Goal: Task Accomplishment & Management: Complete application form

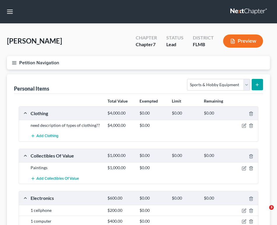
select select "sports_and_hobby_equipment"
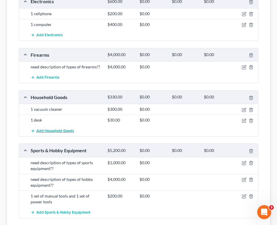
click at [64, 130] on span "Add Household Goods" at bounding box center [55, 130] width 38 height 5
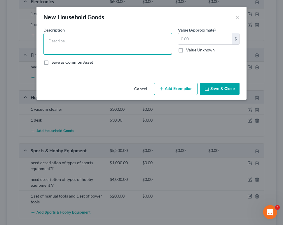
drag, startPoint x: 64, startPoint y: 130, endPoint x: 99, endPoint y: 41, distance: 94.9
click at [99, 41] on textarea at bounding box center [107, 44] width 129 height 22
type textarea "Other household goods??"
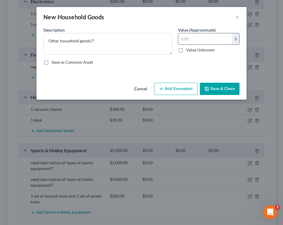
click at [188, 36] on input "text" at bounding box center [205, 38] width 54 height 11
type input "600"
click at [218, 91] on button "Save & Close" at bounding box center [220, 89] width 40 height 12
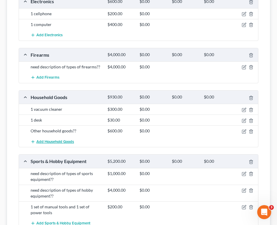
click at [66, 140] on span "Add Household Goods" at bounding box center [55, 141] width 38 height 5
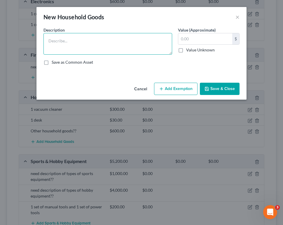
click at [59, 40] on textarea at bounding box center [107, 44] width 129 height 22
type textarea "2 sets of cookware"
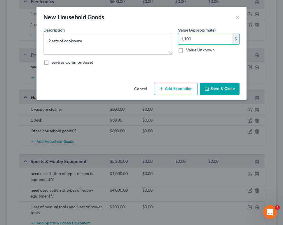
type input "1,100"
click at [214, 85] on button "Save & Close" at bounding box center [220, 89] width 40 height 12
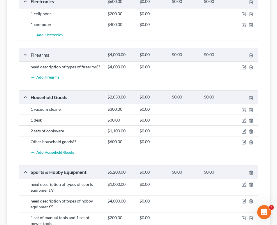
click at [54, 153] on span "Add Household Goods" at bounding box center [55, 152] width 38 height 5
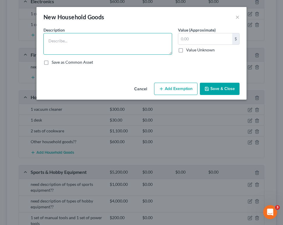
click at [86, 44] on textarea at bounding box center [107, 44] width 129 height 22
type textarea "1 set of dishes"
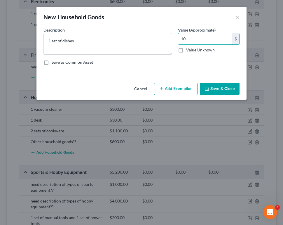
type input "10"
click at [216, 90] on button "Save & Close" at bounding box center [220, 89] width 40 height 12
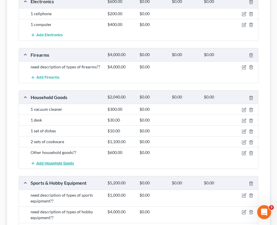
click at [59, 161] on span "Add Household Goods" at bounding box center [55, 163] width 38 height 5
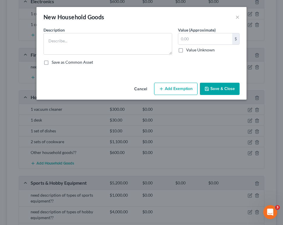
click at [83, 24] on div "New Household Goods ×" at bounding box center [141, 17] width 210 height 20
click at [83, 39] on textarea at bounding box center [107, 44] width 129 height 22
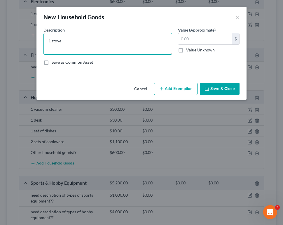
type textarea "1 stove"
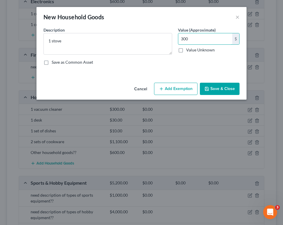
type input "300"
click at [230, 92] on button "Save & Close" at bounding box center [220, 89] width 40 height 12
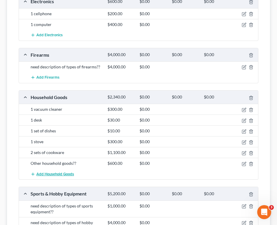
click at [49, 172] on span "Add Household Goods" at bounding box center [55, 173] width 38 height 5
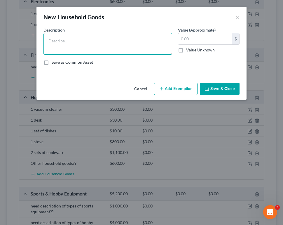
click at [70, 37] on textarea at bounding box center [107, 44] width 129 height 22
type textarea "1 washing machine and 1 clothes dryer machine"
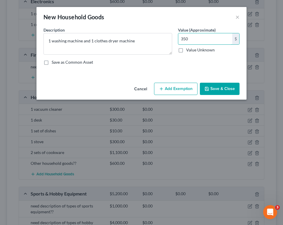
type input "350"
click at [224, 86] on button "Save & Close" at bounding box center [220, 89] width 40 height 12
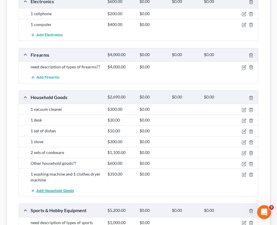
click at [52, 188] on span "Add Household Goods" at bounding box center [55, 190] width 38 height 5
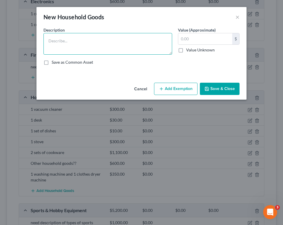
click at [72, 51] on textarea at bounding box center [107, 44] width 129 height 22
type textarea "1 dishwasher"
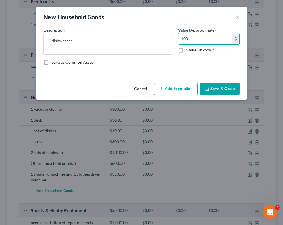
type input "100"
click at [178, 88] on button "Add Exemption" at bounding box center [175, 89] width 43 height 12
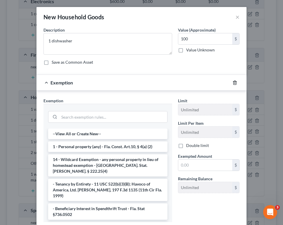
click at [234, 82] on icon "button" at bounding box center [234, 82] width 5 height 5
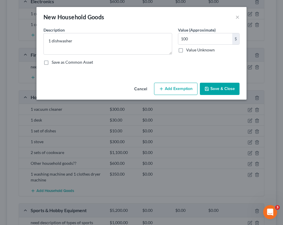
click at [224, 92] on button "Save & Close" at bounding box center [220, 89] width 40 height 12
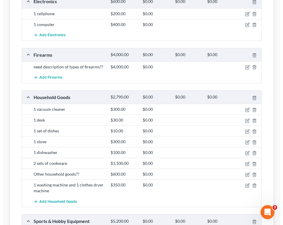
scroll to position [315, 0]
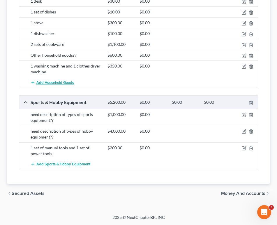
click at [65, 83] on span "Add Household Goods" at bounding box center [55, 82] width 38 height 5
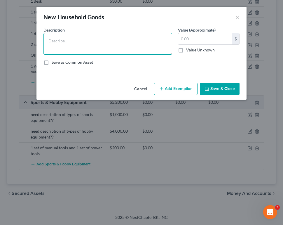
click at [60, 40] on textarea at bounding box center [107, 44] width 129 height 22
type textarea "1 refrigerator"
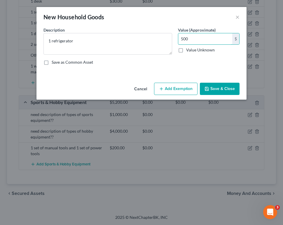
type input "500"
click at [216, 94] on button "Save & Close" at bounding box center [220, 89] width 40 height 12
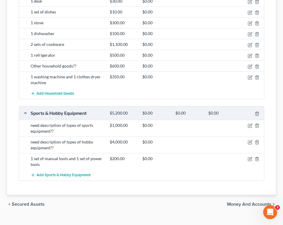
scroll to position [326, 0]
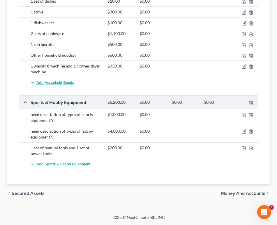
click at [54, 80] on button "Add Household Goods" at bounding box center [52, 82] width 43 height 11
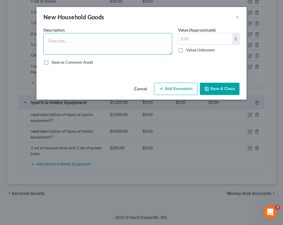
click at [55, 42] on textarea at bounding box center [107, 44] width 129 height 22
type textarea "3 dressers"
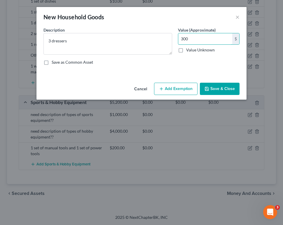
type input "300"
click at [222, 89] on button "Save & Close" at bounding box center [220, 89] width 40 height 12
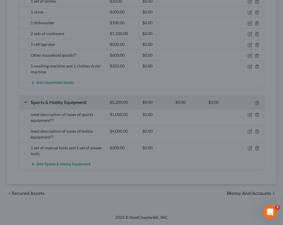
scroll to position [337, 0]
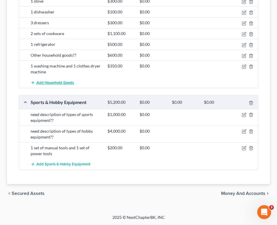
drag, startPoint x: 231, startPoint y: 1, endPoint x: 56, endPoint y: 83, distance: 192.9
click at [56, 83] on span "Add Household Goods" at bounding box center [55, 82] width 38 height 5
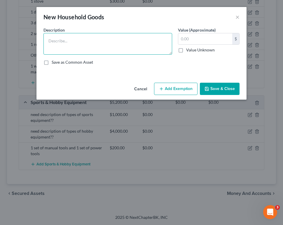
click at [76, 49] on textarea at bounding box center [107, 44] width 129 height 22
type textarea "other items in bedroom??"
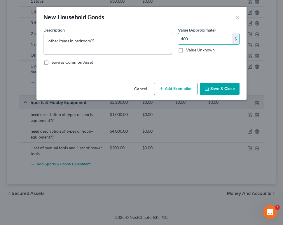
type input "400"
click at [224, 94] on button "Save & Close" at bounding box center [220, 89] width 40 height 12
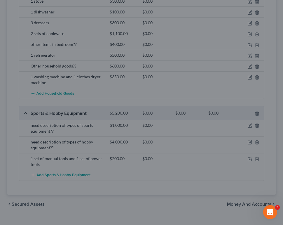
scroll to position [347, 0]
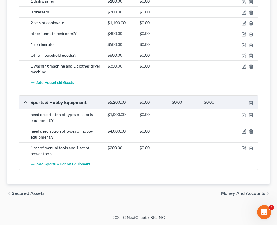
click at [66, 85] on button "Add Household Goods" at bounding box center [52, 82] width 43 height 11
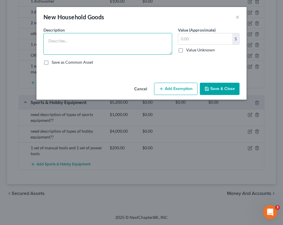
click at [70, 37] on textarea at bounding box center [107, 44] width 129 height 22
type textarea "1 mirror"
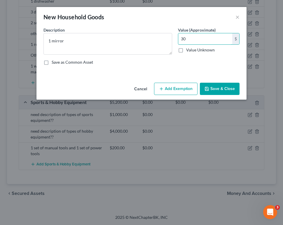
type input "30"
click at [222, 85] on button "Save & Close" at bounding box center [220, 89] width 40 height 12
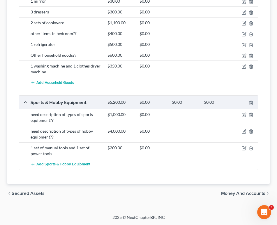
scroll to position [162, 0]
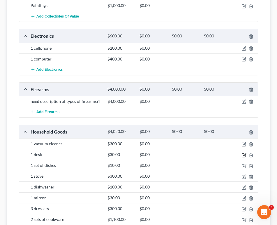
click at [244, 154] on icon "button" at bounding box center [244, 155] width 5 height 5
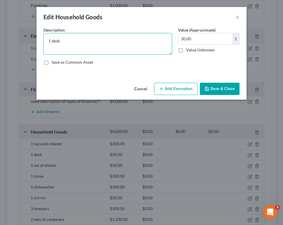
drag, startPoint x: 66, startPoint y: 35, endPoint x: -71, endPoint y: 48, distance: 137.4
click at [0, 48] on html "Home New Case Client Portal [PERSON_NAME] Law Office, P.A. [PERSON_NAME][EMAIL_…" at bounding box center [141, 129] width 283 height 583
type textarea "2 desks"
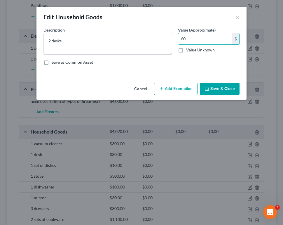
type input "60"
click at [230, 92] on button "Save & Close" at bounding box center [220, 89] width 40 height 12
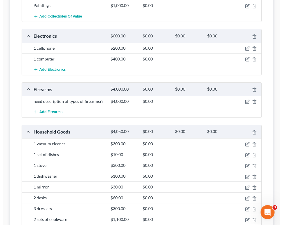
scroll to position [358, 0]
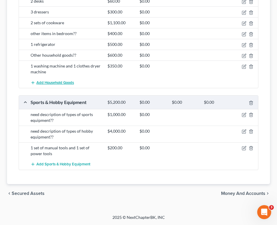
click at [45, 81] on span "Add Household Goods" at bounding box center [55, 82] width 38 height 5
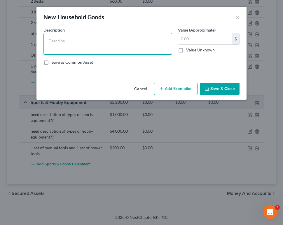
click at [56, 43] on textarea at bounding box center [107, 44] width 129 height 22
type textarea "2 beds"
type input "9"
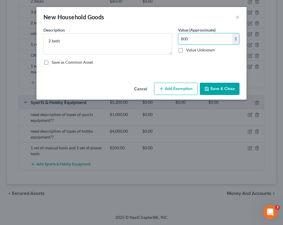
type input "800"
click at [210, 91] on button "Save & Close" at bounding box center [220, 89] width 40 height 12
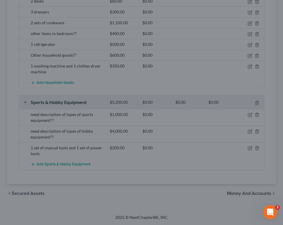
scroll to position [369, 0]
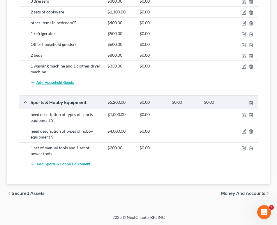
click at [66, 86] on button "Add Household Goods" at bounding box center [52, 82] width 43 height 11
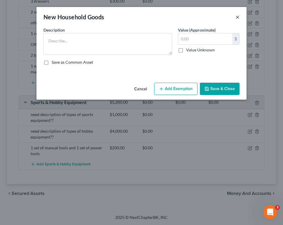
click at [239, 15] on button "×" at bounding box center [237, 16] width 4 height 7
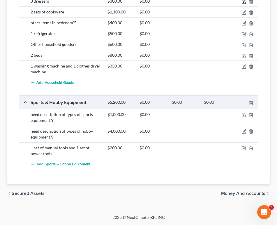
click at [244, 1] on icon "button" at bounding box center [244, 1] width 5 height 5
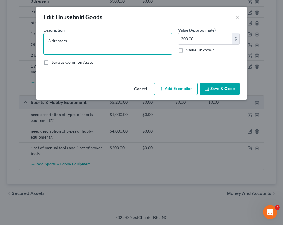
drag, startPoint x: 50, startPoint y: 40, endPoint x: 44, endPoint y: 40, distance: 6.4
click at [44, 40] on textarea "3 dressers" at bounding box center [107, 44] width 129 height 22
type textarea "5 dressers"
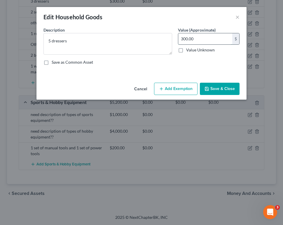
click at [183, 38] on input "300.00" at bounding box center [205, 38] width 54 height 11
type input "500.00"
click at [212, 80] on div "An exemption set must first be selected from the Filing Information section. Co…" at bounding box center [141, 53] width 210 height 53
click at [215, 87] on button "Save & Close" at bounding box center [220, 89] width 40 height 12
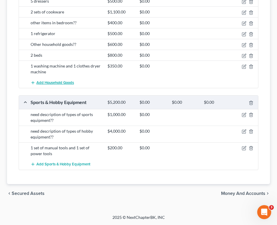
click at [62, 85] on button "Add Household Goods" at bounding box center [52, 82] width 43 height 11
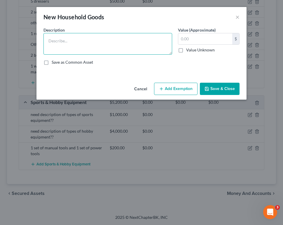
click at [70, 50] on textarea at bounding box center [107, 44] width 129 height 22
type textarea "2 tables"
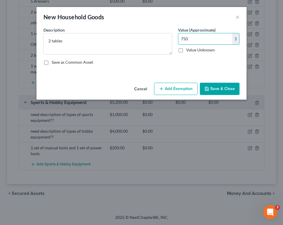
type input "750"
click at [218, 90] on button "Save & Close" at bounding box center [220, 89] width 40 height 12
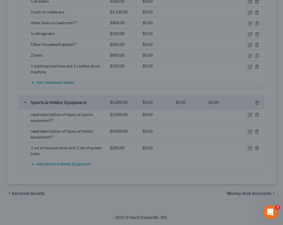
scroll to position [380, 0]
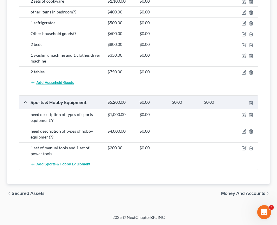
click at [63, 81] on span "Add Household Goods" at bounding box center [55, 82] width 38 height 5
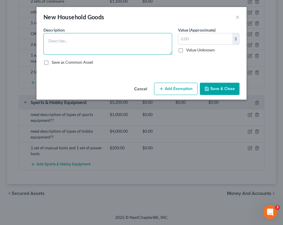
click at [63, 40] on textarea at bounding box center [107, 44] width 129 height 22
type textarea "5 chairs"
type input "3"
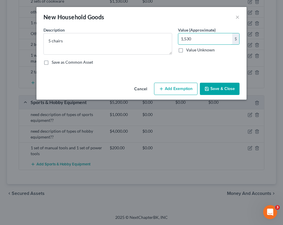
type input "1,530"
click at [218, 90] on button "Save & Close" at bounding box center [220, 89] width 40 height 12
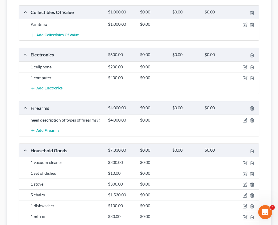
scroll to position [149, 0]
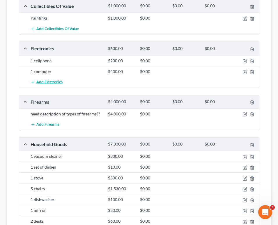
click at [46, 80] on span "Add Electronics" at bounding box center [49, 82] width 26 height 5
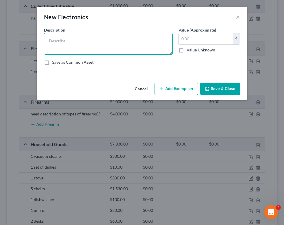
click at [76, 41] on textarea at bounding box center [108, 44] width 129 height 22
type textarea "1 television"
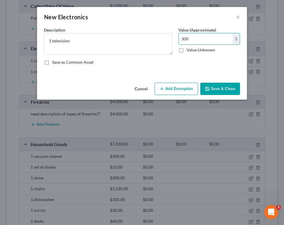
type input "300"
click at [212, 88] on button "Save & Close" at bounding box center [220, 89] width 40 height 12
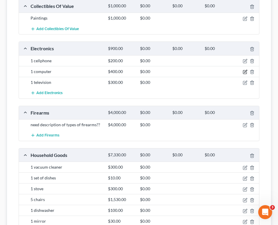
click at [245, 71] on icon "button" at bounding box center [245, 71] width 5 height 5
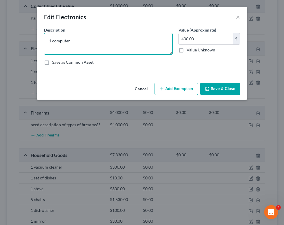
drag, startPoint x: 50, startPoint y: 41, endPoint x: 45, endPoint y: 41, distance: 4.4
click at [45, 41] on textarea "1 computer" at bounding box center [108, 44] width 129 height 22
drag, startPoint x: 45, startPoint y: 41, endPoint x: 55, endPoint y: 38, distance: 9.8
click at [55, 38] on textarea "1 computer" at bounding box center [108, 44] width 129 height 22
drag, startPoint x: 51, startPoint y: 40, endPoint x: 47, endPoint y: 41, distance: 4.4
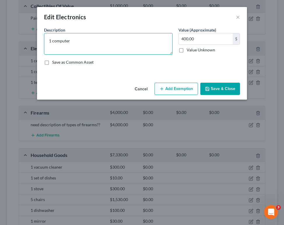
click at [47, 41] on textarea "1 computer" at bounding box center [108, 44] width 129 height 22
click at [91, 40] on textarea "2 computer" at bounding box center [108, 44] width 129 height 22
type textarea "2 computers"
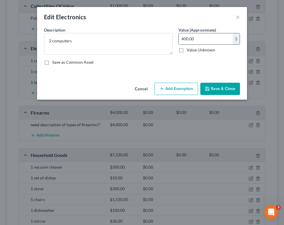
click at [182, 39] on input "400.00" at bounding box center [206, 38] width 54 height 11
click at [181, 40] on input "400.00" at bounding box center [206, 38] width 54 height 11
drag, startPoint x: 181, startPoint y: 40, endPoint x: 186, endPoint y: 38, distance: 5.6
click at [186, 38] on input "400.00" at bounding box center [206, 38] width 54 height 11
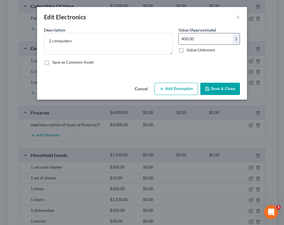
drag, startPoint x: 184, startPoint y: 38, endPoint x: 181, endPoint y: 38, distance: 3.5
click at [181, 38] on input "400.00" at bounding box center [206, 38] width 54 height 11
type input "1,200.00"
click at [229, 85] on button "Save & Close" at bounding box center [220, 89] width 40 height 12
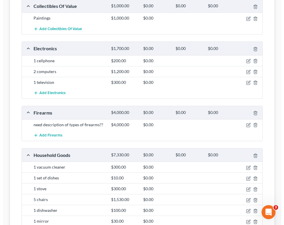
scroll to position [346, 0]
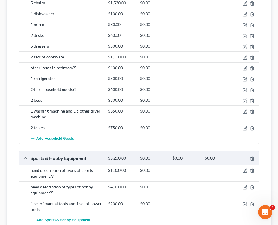
click at [60, 138] on span "Add Household Goods" at bounding box center [55, 138] width 38 height 5
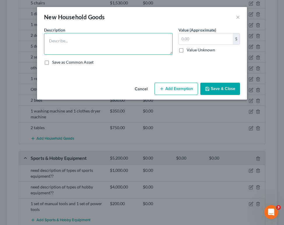
click at [64, 40] on textarea at bounding box center [108, 44] width 129 height 22
type textarea "3 bookcases"
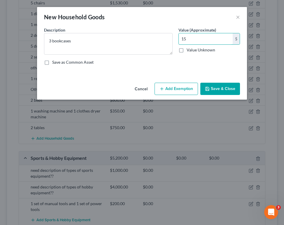
type input "15"
click at [207, 85] on button "Save & Close" at bounding box center [220, 89] width 40 height 12
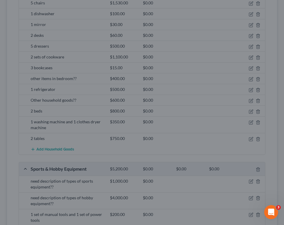
scroll to position [356, 0]
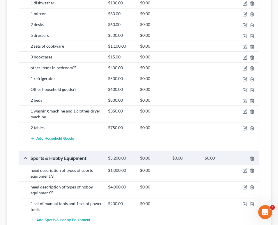
click at [55, 139] on span "Add Household Goods" at bounding box center [55, 138] width 38 height 5
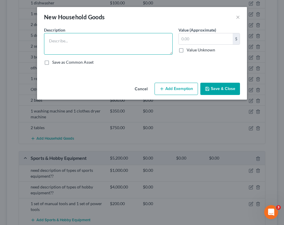
click at [71, 39] on textarea at bounding box center [108, 44] width 129 height 22
type textarea "1 couch"
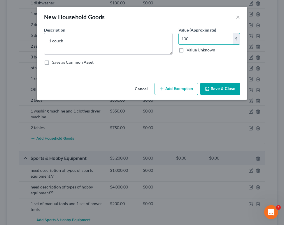
type input "100"
click at [212, 86] on button "Save & Close" at bounding box center [220, 89] width 40 height 12
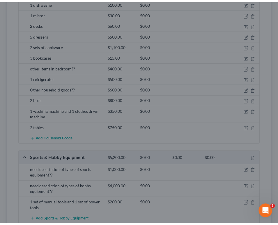
scroll to position [367, 0]
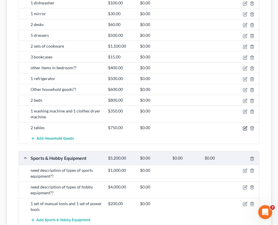
click at [246, 128] on icon "button" at bounding box center [246, 127] width 3 height 3
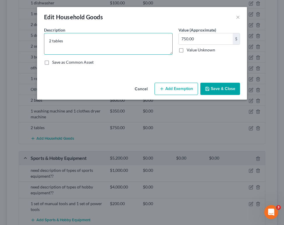
drag, startPoint x: 50, startPoint y: 39, endPoint x: 47, endPoint y: 40, distance: 3.2
click at [47, 40] on textarea "2 tables" at bounding box center [108, 44] width 129 height 22
type textarea "3 tables"
type textarea "3 tables750.00"
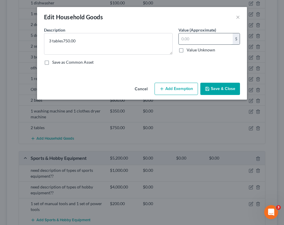
click at [189, 41] on input "text" at bounding box center [206, 38] width 54 height 11
type input "800"
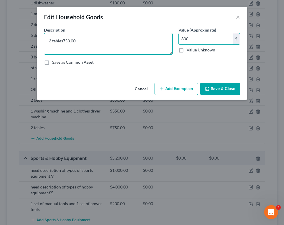
click at [148, 42] on textarea "3 tables750.00" at bounding box center [108, 44] width 129 height 22
type textarea "3 tables"
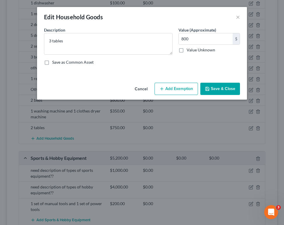
click at [234, 88] on button "Save & Close" at bounding box center [220, 89] width 40 height 12
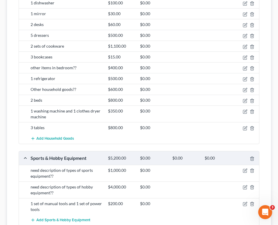
scroll to position [171, 0]
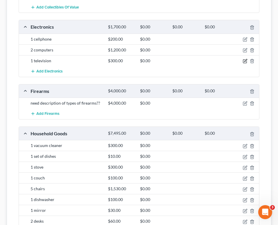
click at [245, 61] on icon "button" at bounding box center [246, 60] width 3 height 3
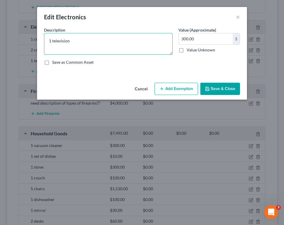
click at [51, 38] on textarea "1 television" at bounding box center [108, 44] width 129 height 22
type textarea "2 televisions"
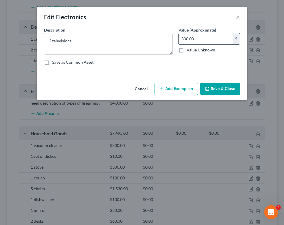
click at [183, 38] on input "300.00" at bounding box center [206, 38] width 54 height 11
type input "400.00"
click at [230, 92] on button "Save & Close" at bounding box center [220, 89] width 40 height 12
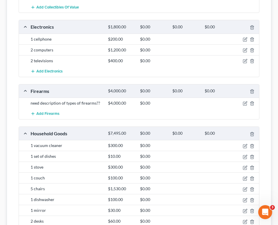
scroll to position [0, 0]
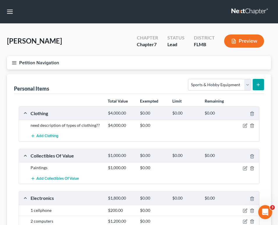
click at [13, 61] on icon "button" at bounding box center [14, 62] width 5 height 5
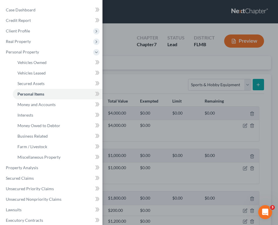
scroll to position [100, 0]
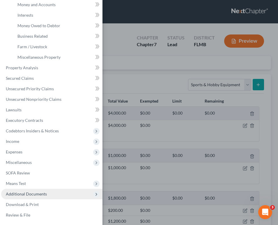
click at [35, 192] on span "Additional Documents" at bounding box center [26, 193] width 41 height 5
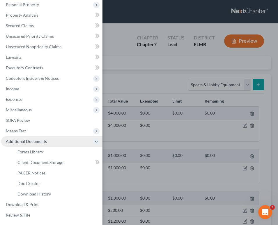
scroll to position [47, 0]
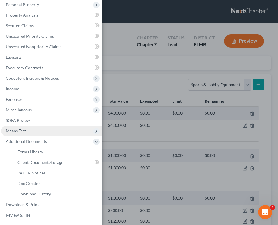
click at [31, 132] on span "Means Test" at bounding box center [51, 130] width 101 height 10
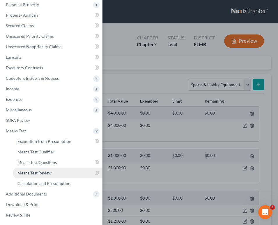
click at [52, 172] on link "Means Test Review" at bounding box center [58, 172] width 90 height 10
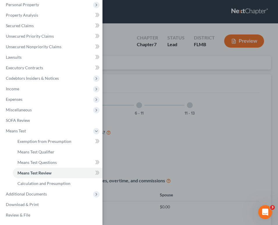
click at [196, 87] on div "Case Dashboard Payments Invoices Payments Payments Credit Report Client Profile" at bounding box center [139, 112] width 278 height 225
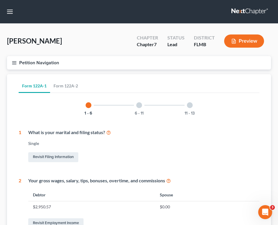
click at [14, 63] on icon "button" at bounding box center [14, 62] width 5 height 5
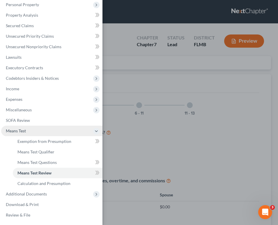
click at [29, 127] on span "Means Test" at bounding box center [51, 130] width 101 height 10
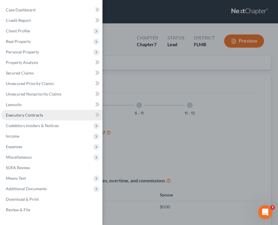
click at [20, 116] on span "Executory Contracts" at bounding box center [24, 114] width 37 height 5
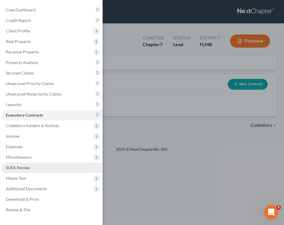
click at [28, 166] on span "SOFA Review" at bounding box center [18, 167] width 24 height 5
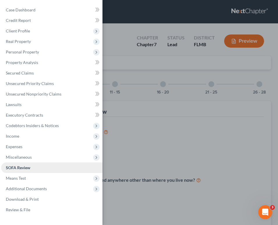
click at [30, 166] on span "SOFA Review" at bounding box center [18, 167] width 24 height 5
click at [17, 169] on span "SOFA Review" at bounding box center [18, 167] width 24 height 5
click at [224, 101] on div "Case Dashboard Payments Invoices Payments Payments Credit Report Client Profile" at bounding box center [139, 112] width 278 height 225
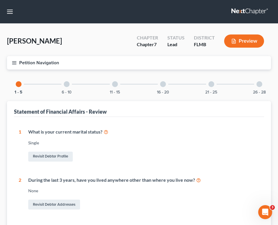
click at [212, 88] on div "21 - 25" at bounding box center [212, 84] width 20 height 20
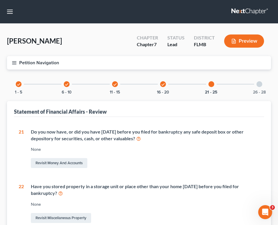
scroll to position [196, 0]
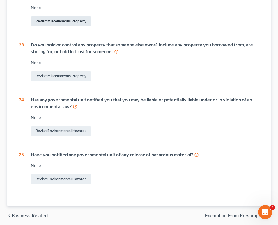
click at [76, 24] on link "Revisit Miscellaneous Property" at bounding box center [61, 21] width 60 height 10
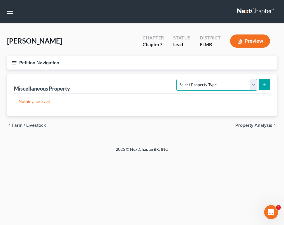
click at [210, 84] on select "Select Property Type Assigned for Creditor Benefit [DATE] Holding for Another N…" at bounding box center [216, 85] width 80 height 12
select select "stored_within_1_year"
click at [176, 79] on select "Select Property Type Assigned for Creditor Benefit [DATE] Holding for Another N…" at bounding box center [216, 85] width 80 height 12
click at [267, 84] on button "submit" at bounding box center [264, 84] width 11 height 11
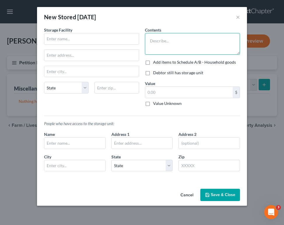
click at [173, 38] on textarea at bounding box center [192, 44] width 95 height 22
type textarea "What are the important documents? value of the documents?"
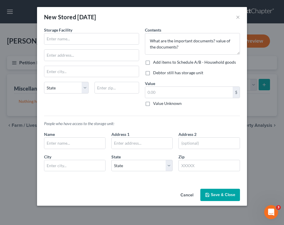
click at [153, 74] on label "Debtor still has storage unit" at bounding box center [178, 73] width 50 height 6
click at [155, 73] on input "Debtor still has storage unit" at bounding box center [157, 72] width 4 height 4
checkbox input "true"
click at [181, 52] on textarea "What are the important documents? value of the documents?" at bounding box center [192, 44] width 95 height 22
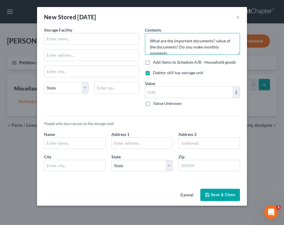
scroll to position [1, 0]
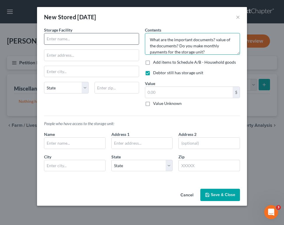
type textarea "What are the important documents? value of the documents? Do you make monthly p…"
click at [76, 40] on input "text" at bounding box center [91, 38] width 94 height 11
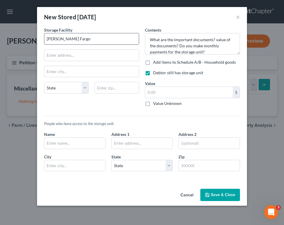
type input "[PERSON_NAME] Fargo"
type input "[STREET_ADDRESS]"
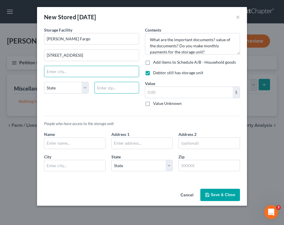
click at [105, 92] on input "text" at bounding box center [116, 88] width 45 height 12
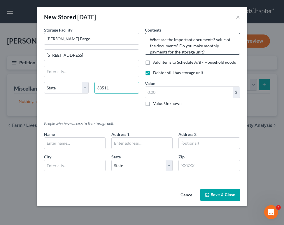
type input "33511"
click at [189, 45] on textarea "What are the important documents? value of the documents? Do you make monthly p…" at bounding box center [192, 44] width 95 height 22
type input "[PERSON_NAME]"
select select "9"
click at [202, 52] on textarea "What are the important documents? value of the documents? Do you make monthly p…" at bounding box center [192, 44] width 95 height 22
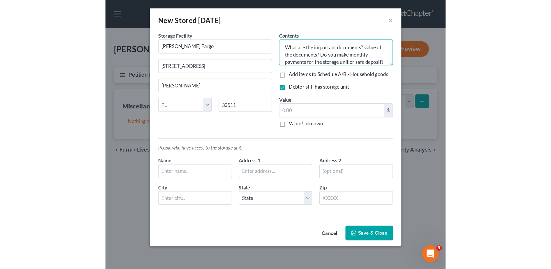
scroll to position [7, 0]
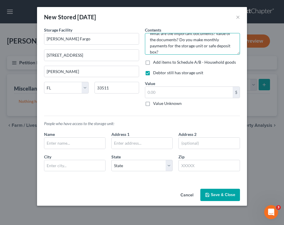
type textarea "What are the important documents? value of the documents? Do you make monthly p…"
click at [155, 85] on div "Value $ Value Unknown Balance Undetermined $ Value Unknown" at bounding box center [192, 93] width 95 height 26
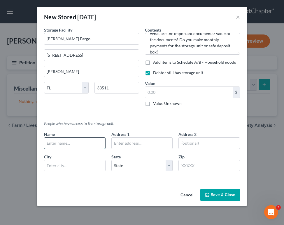
click at [80, 140] on input "text" at bounding box center [74, 142] width 61 height 11
type input "Self"
click at [220, 193] on button "Save & Close" at bounding box center [220, 194] width 40 height 12
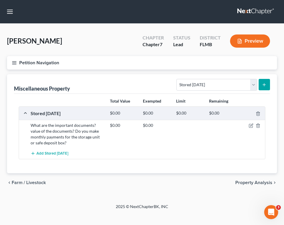
click at [13, 62] on icon "button" at bounding box center [14, 62] width 5 height 5
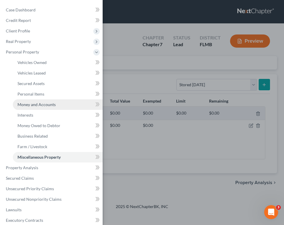
click at [50, 100] on link "Money and Accounts" at bounding box center [58, 104] width 90 height 10
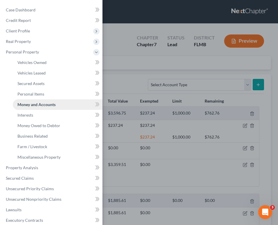
click at [51, 101] on link "Money and Accounts" at bounding box center [58, 104] width 90 height 10
click at [167, 99] on div "Case Dashboard Payments Invoices Payments Payments Credit Report Client Profile" at bounding box center [139, 112] width 278 height 225
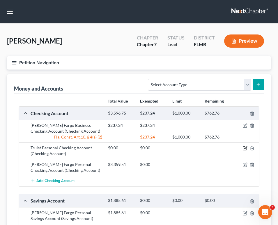
click at [246, 149] on icon "button" at bounding box center [245, 148] width 5 height 5
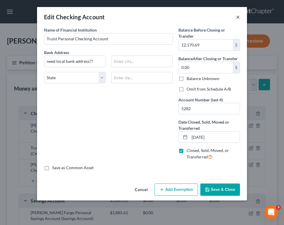
click at [238, 15] on button "×" at bounding box center [238, 16] width 4 height 7
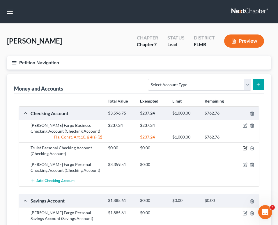
click at [243, 146] on icon "button" at bounding box center [245, 148] width 5 height 5
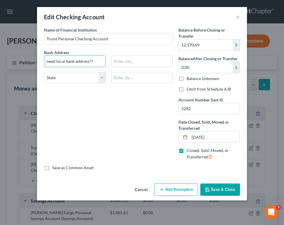
drag, startPoint x: 92, startPoint y: 64, endPoint x: -38, endPoint y: 71, distance: 130.3
click at [0, 71] on html "Home New Case Client Portal [PERSON_NAME] Law Office, P.A. [PERSON_NAME][EMAIL_…" at bounding box center [142, 144] width 284 height 289
type input "13124 US-301"
click at [121, 82] on input "text" at bounding box center [142, 78] width 62 height 12
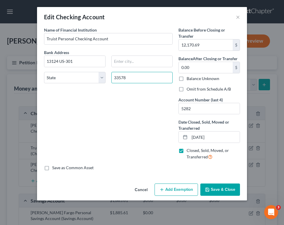
type input "33578"
type input "St. [PERSON_NAME]"
select select "9"
click at [105, 108] on div "Name of Financial Institution * Truist Personal Checking Account Bank Address […" at bounding box center [108, 96] width 134 height 138
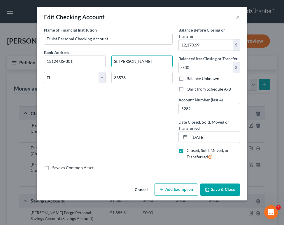
drag, startPoint x: 136, startPoint y: 59, endPoint x: 88, endPoint y: 51, distance: 49.4
click at [88, 51] on div "Bank Address [STREET_ADDRESS][GEOGRAPHIC_DATA][PERSON_NAME][US_STATE] AZ CA CO …" at bounding box center [108, 68] width 134 height 39
type input "Riverview"
click at [85, 119] on div "Name of Financial Institution * Truist Personal Checking Account Bank Address 1…" at bounding box center [108, 96] width 134 height 138
click at [215, 189] on button "Save & Close" at bounding box center [220, 189] width 40 height 12
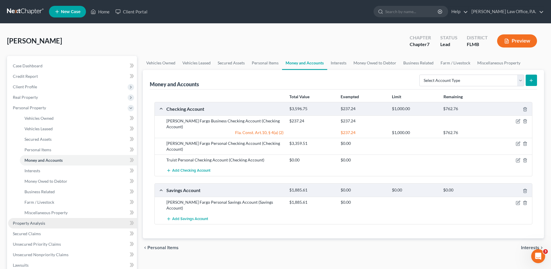
click at [70, 224] on link "Property Analysis" at bounding box center [72, 223] width 129 height 10
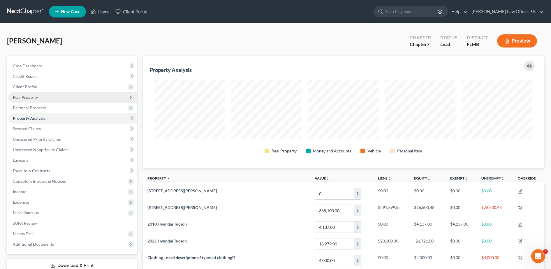
click at [48, 99] on span "Real Property" at bounding box center [72, 97] width 129 height 10
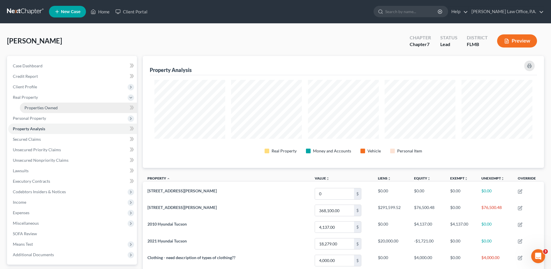
click at [53, 106] on span "Properties Owned" at bounding box center [40, 107] width 33 height 5
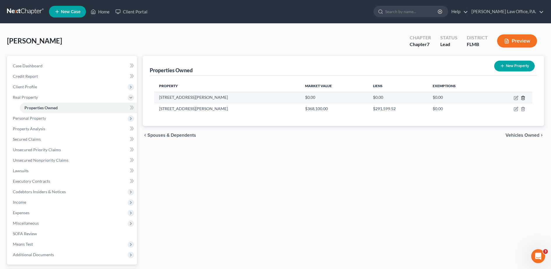
click at [277, 97] on icon "button" at bounding box center [523, 98] width 3 height 4
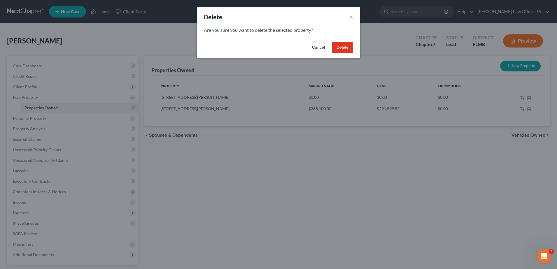
click at [277, 47] on button "Delete" at bounding box center [342, 48] width 21 height 12
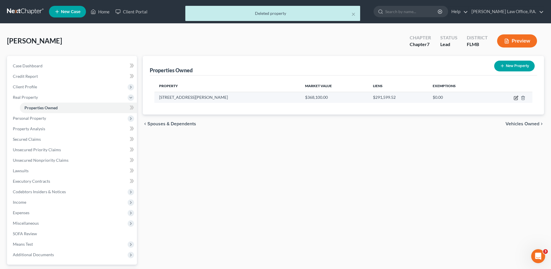
click at [277, 97] on icon "button" at bounding box center [517, 97] width 3 height 3
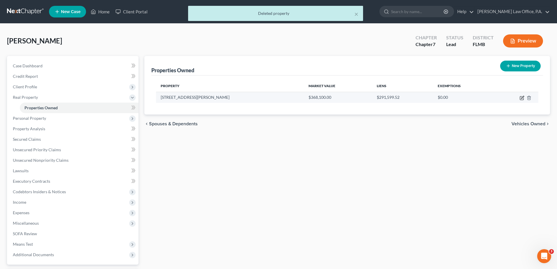
select select "9"
select select "0"
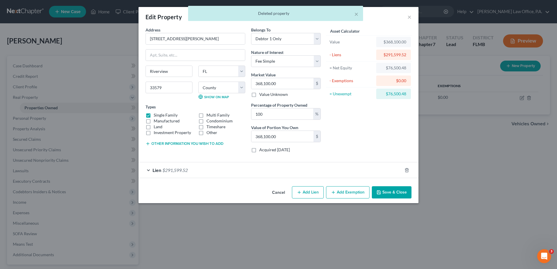
click at [269, 175] on div "Lien $291,599.52" at bounding box center [271, 169] width 264 height 15
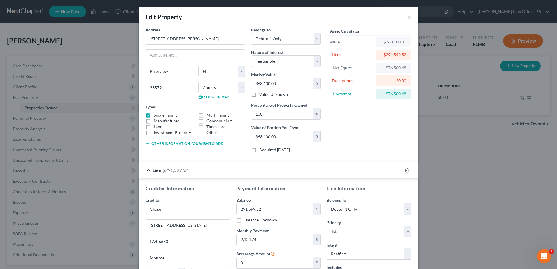
scroll to position [63, 0]
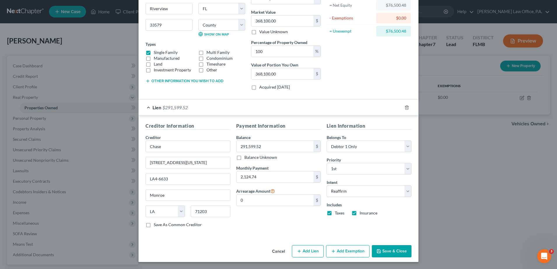
click at [277, 224] on button "Add Exemption" at bounding box center [347, 251] width 43 height 12
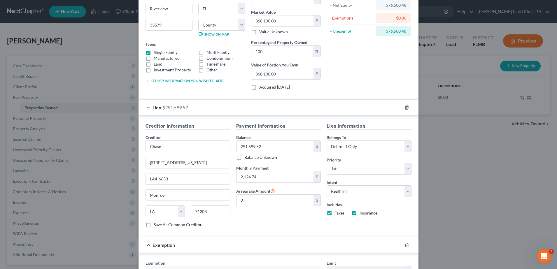
scroll to position [219, 0]
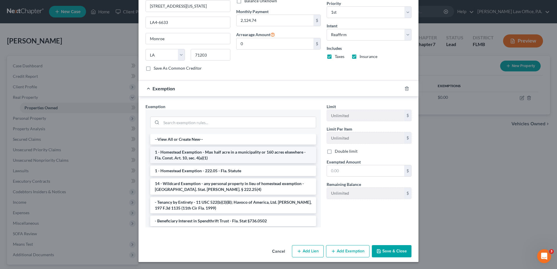
click at [246, 156] on li "1 - Homestead Exemption - Max half acre in a municipality or 160 acres elsewher…" at bounding box center [233, 155] width 166 height 16
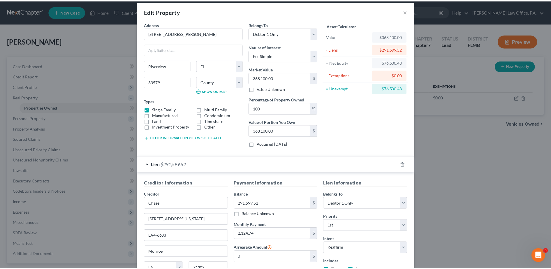
scroll to position [192, 0]
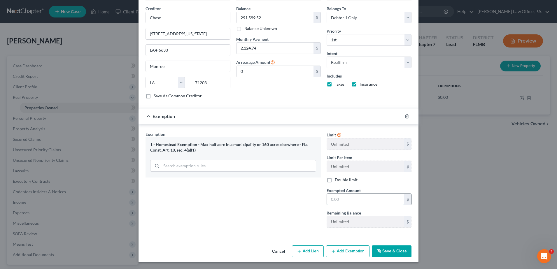
click at [277, 201] on input "text" at bounding box center [365, 199] width 77 height 11
type input "79,000"
click at [277, 224] on button "Save & Close" at bounding box center [392, 252] width 40 height 12
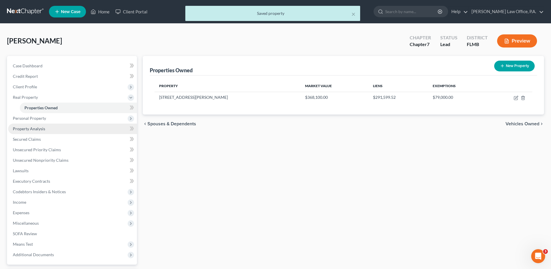
click at [35, 127] on span "Property Analysis" at bounding box center [29, 128] width 32 height 5
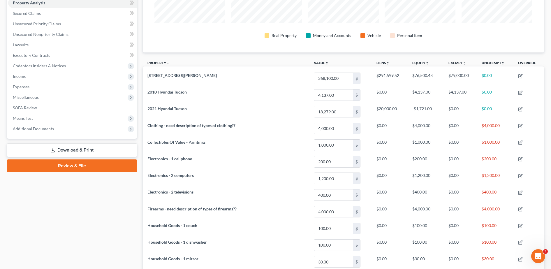
scroll to position [26, 0]
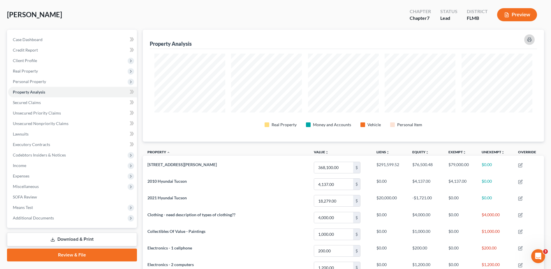
click at [277, 36] on button "button" at bounding box center [530, 39] width 10 height 10
click at [39, 206] on span "Means Test" at bounding box center [72, 207] width 129 height 10
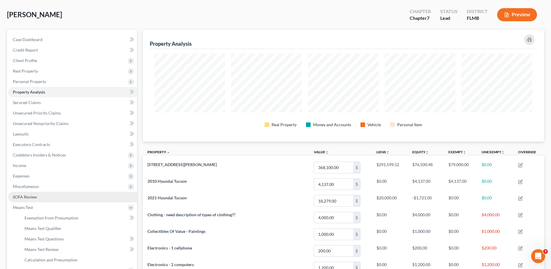
click at [36, 199] on link "SOFA Review" at bounding box center [72, 197] width 129 height 10
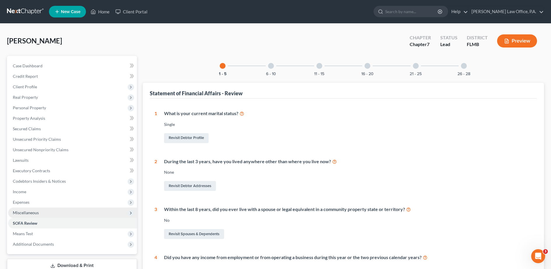
click at [30, 211] on span "Miscellaneous" at bounding box center [26, 212] width 26 height 5
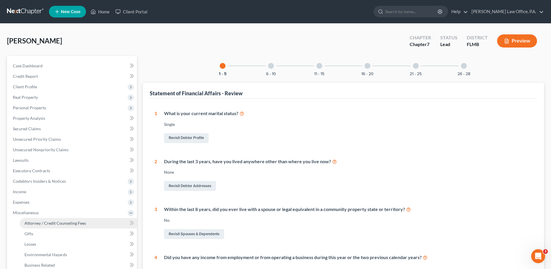
click at [48, 224] on span "Attorney / Credit Counseling Fees" at bounding box center [55, 223] width 62 height 5
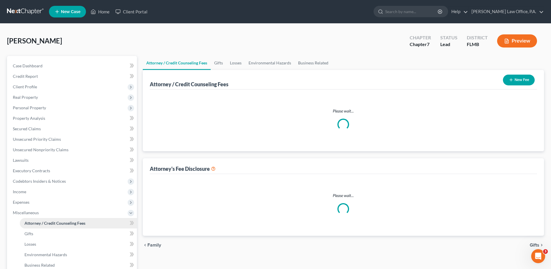
select select "2"
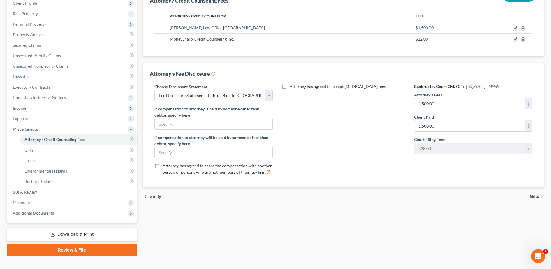
scroll to position [93, 0]
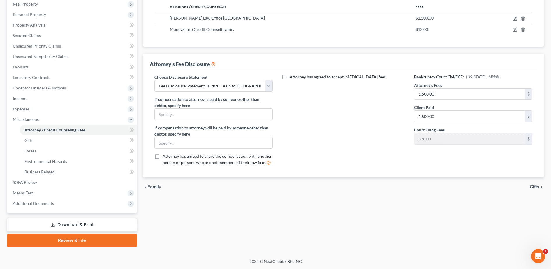
click at [61, 223] on link "Download & Print" at bounding box center [72, 225] width 130 height 14
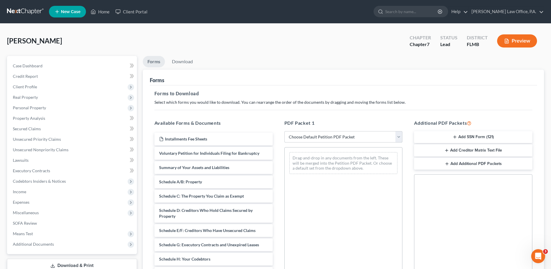
click at [277, 142] on select "Choose Default Petition PDF Packet Complete Bankruptcy Petition (all forms and …" at bounding box center [344, 137] width 118 height 12
select select "0"
click at [277, 131] on select "Choose Default Petition PDF Packet Complete Bankruptcy Petition (all forms and …" at bounding box center [344, 137] width 118 height 12
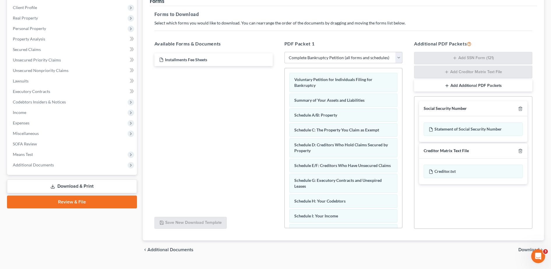
scroll to position [92, 0]
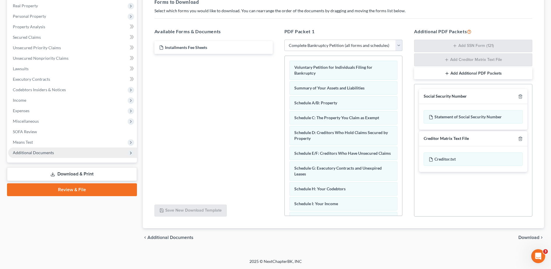
click at [42, 152] on span "Additional Documents" at bounding box center [33, 152] width 41 height 5
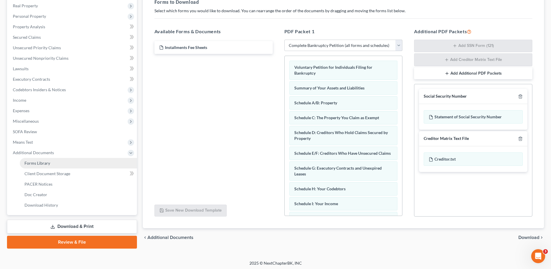
click at [53, 161] on link "Forms Library" at bounding box center [78, 163] width 117 height 10
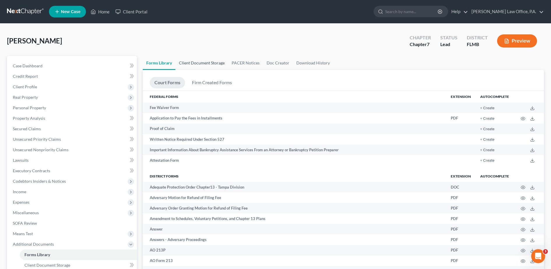
click at [197, 62] on link "Client Document Storage" at bounding box center [202, 63] width 53 height 14
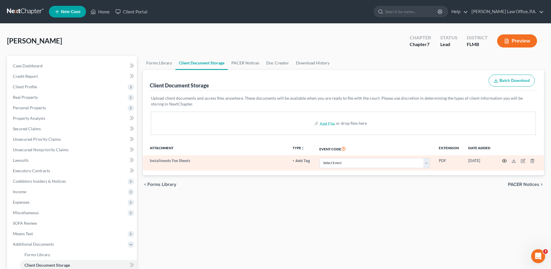
click at [277, 160] on icon "button" at bounding box center [504, 161] width 5 height 5
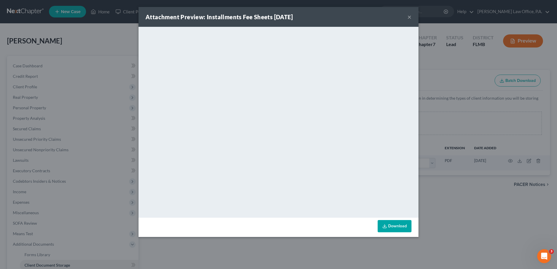
click at [277, 20] on button "×" at bounding box center [409, 16] width 4 height 7
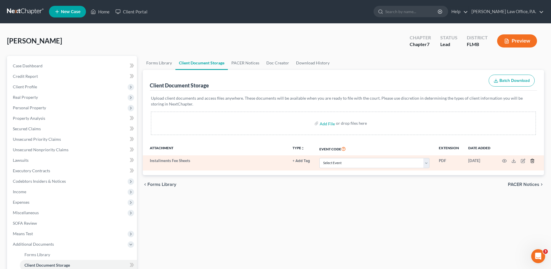
click at [277, 159] on icon "button" at bounding box center [532, 161] width 5 height 5
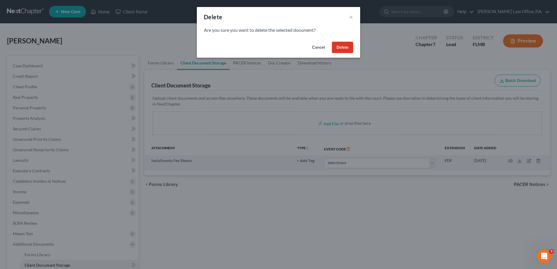
click at [277, 50] on button "Delete" at bounding box center [342, 48] width 21 height 12
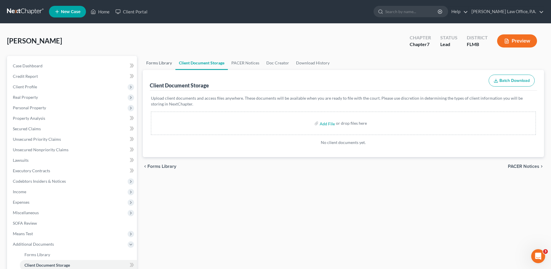
click at [163, 66] on link "Forms Library" at bounding box center [159, 63] width 33 height 14
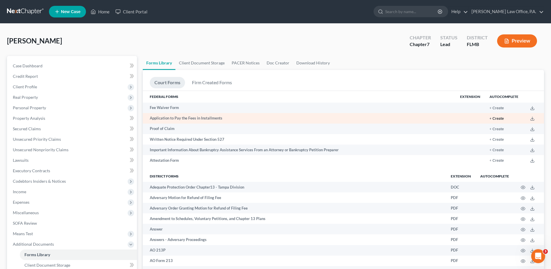
click at [277, 118] on button "+ Create" at bounding box center [497, 119] width 14 height 4
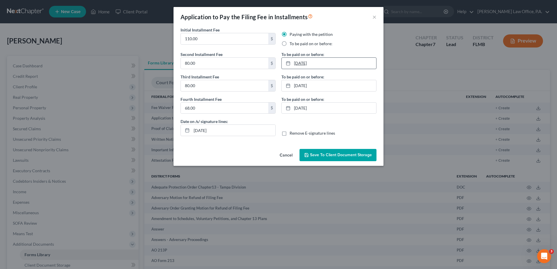
click at [277, 67] on link "[DATE]" at bounding box center [329, 63] width 94 height 11
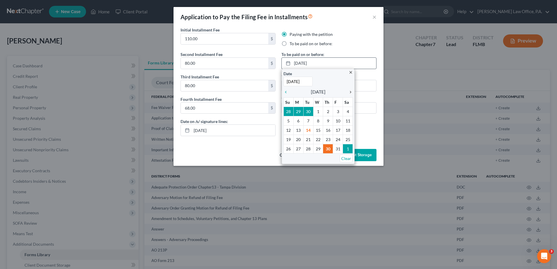
click at [277, 90] on icon "chevron_right" at bounding box center [349, 92] width 8 height 5
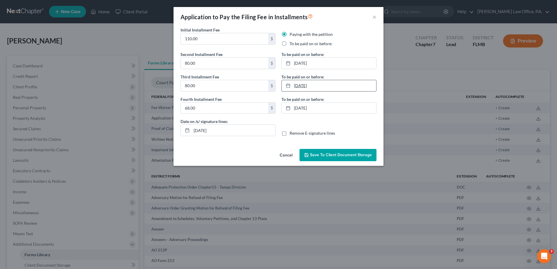
click at [277, 84] on link "[DATE]" at bounding box center [329, 85] width 94 height 11
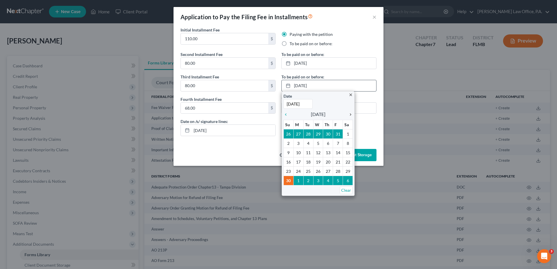
click at [277, 115] on icon "chevron_right" at bounding box center [349, 114] width 8 height 5
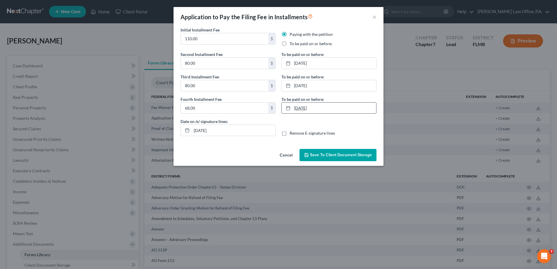
click at [277, 106] on link "[DATE]" at bounding box center [329, 108] width 94 height 11
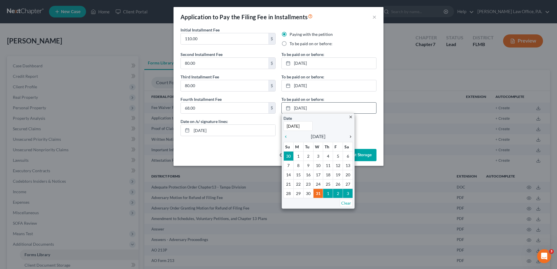
click at [277, 137] on icon "chevron_right" at bounding box center [349, 136] width 8 height 5
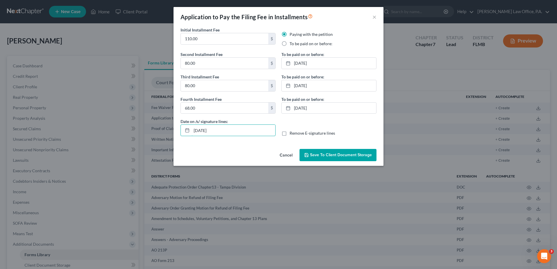
drag, startPoint x: 229, startPoint y: 136, endPoint x: 114, endPoint y: 118, distance: 116.8
click at [114, 118] on div "Application to Pay the Filing Fee in Installments × Initial Installment Fee 110…" at bounding box center [278, 134] width 557 height 269
click at [277, 134] on label "Remove E-signature lines" at bounding box center [312, 133] width 45 height 6
click at [277, 134] on input "Remove E-signature lines" at bounding box center [294, 132] width 4 height 4
checkbox input "true"
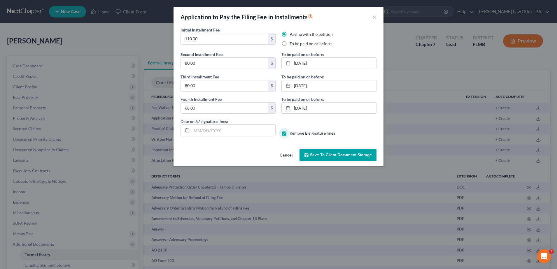
click at [277, 156] on span "Save to Client Document Storage" at bounding box center [341, 155] width 62 height 5
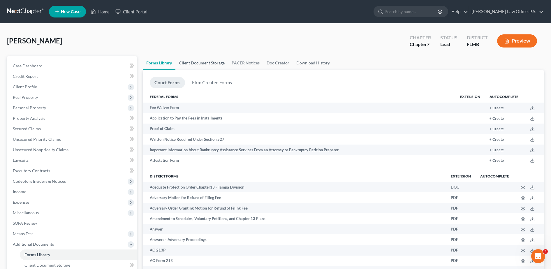
click at [200, 67] on link "Client Document Storage" at bounding box center [202, 63] width 53 height 14
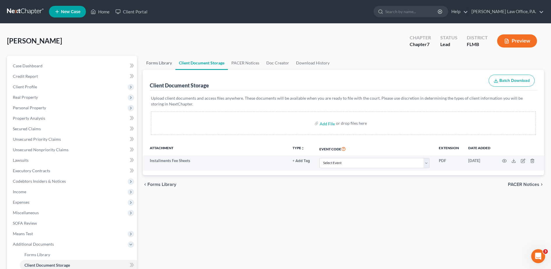
click at [164, 65] on link "Forms Library" at bounding box center [159, 63] width 33 height 14
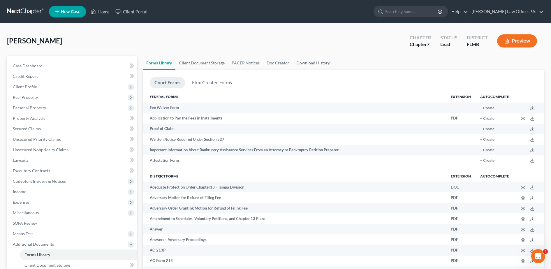
scroll to position [93, 0]
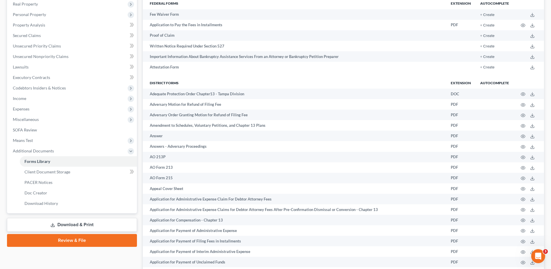
click at [111, 224] on link "Download & Print" at bounding box center [72, 225] width 130 height 14
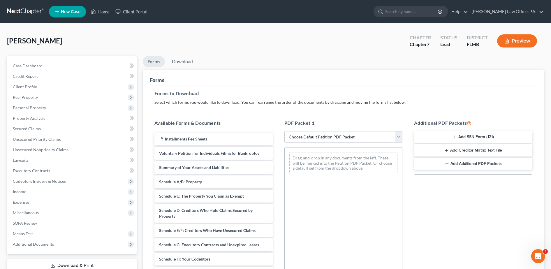
click at [277, 143] on div "PDF Packet 1 Choose Default Petition PDF Packet Complete Bankruptcy Petition (a…" at bounding box center [344, 214] width 130 height 198
click at [277, 140] on select "Choose Default Petition PDF Packet Complete Bankruptcy Petition (all forms and …" at bounding box center [344, 137] width 118 height 12
select select "0"
click at [277, 131] on select "Choose Default Petition PDF Packet Complete Bankruptcy Petition (all forms and …" at bounding box center [344, 137] width 118 height 12
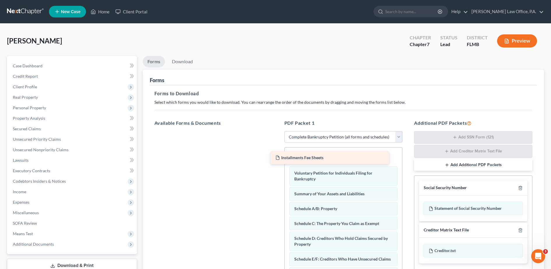
drag, startPoint x: 224, startPoint y: 139, endPoint x: 344, endPoint y: 158, distance: 121.3
click at [277, 131] on div "Installments Fee Sheets Installments Fee Sheets" at bounding box center [214, 131] width 128 height 0
click at [277, 188] on line "button" at bounding box center [521, 188] width 0 height 1
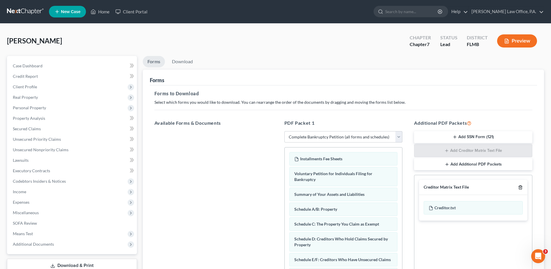
click at [277, 188] on line "button" at bounding box center [521, 188] width 0 height 1
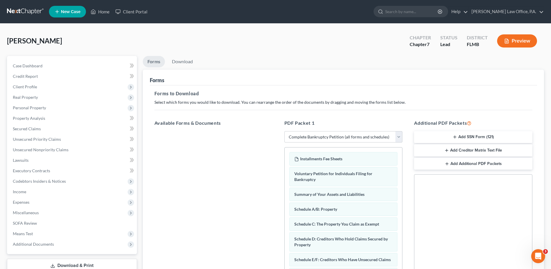
scroll to position [91, 0]
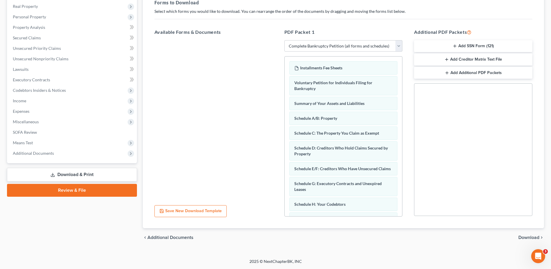
click at [277, 224] on span "Download" at bounding box center [529, 237] width 21 height 5
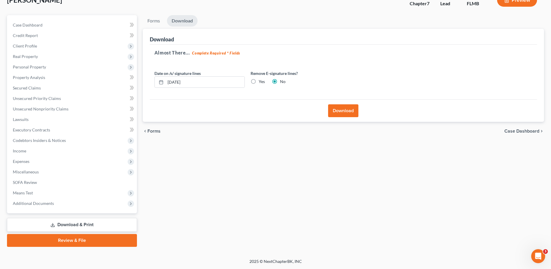
scroll to position [41, 0]
click at [259, 83] on label "Yes" at bounding box center [262, 82] width 6 height 6
click at [261, 83] on input "Yes" at bounding box center [263, 81] width 4 height 4
radio input "true"
radio input "false"
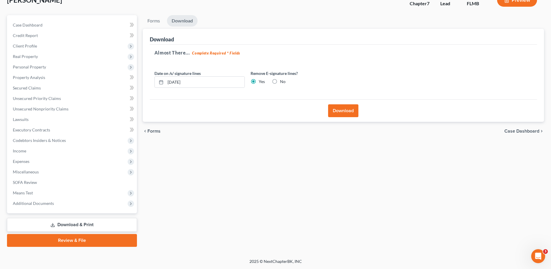
click at [277, 103] on div "Download" at bounding box center [344, 110] width 388 height 22
drag, startPoint x: 215, startPoint y: 81, endPoint x: 75, endPoint y: 72, distance: 140.2
click at [75, 72] on div "Petition Navigation Case Dashboard Payments Invoices Payments Payments Credit R…" at bounding box center [275, 131] width 543 height 232
click at [277, 113] on button "Download" at bounding box center [343, 110] width 30 height 13
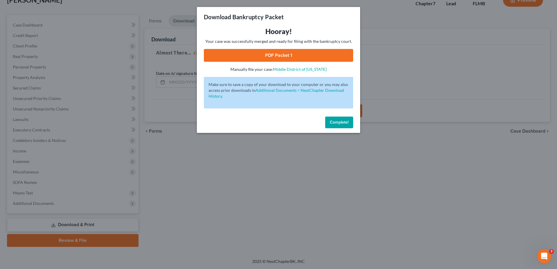
click at [277, 127] on button "Complete!" at bounding box center [339, 123] width 28 height 12
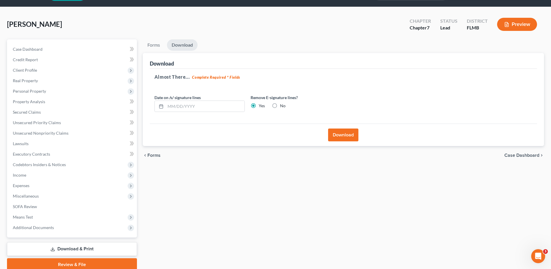
scroll to position [0, 0]
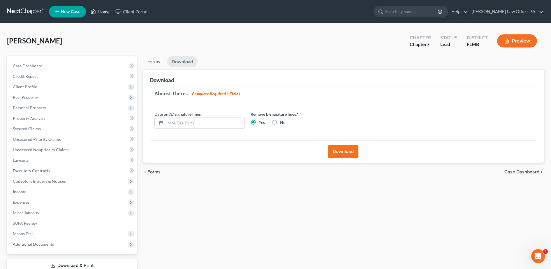
click at [110, 7] on link "Home" at bounding box center [100, 11] width 25 height 10
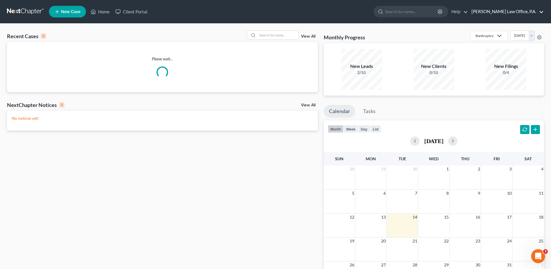
click at [277, 13] on link "[PERSON_NAME] Law Office, P.A." at bounding box center [506, 11] width 75 height 10
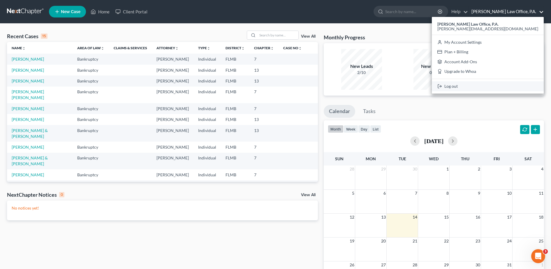
click at [277, 87] on link "Log out" at bounding box center [488, 86] width 112 height 10
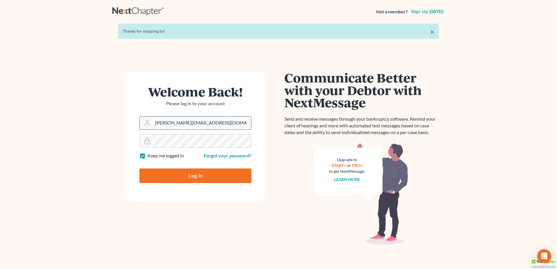
click at [220, 127] on input "[PERSON_NAME][EMAIL_ADDRESS][DOMAIN_NAME]" at bounding box center [202, 123] width 98 height 13
type input "hstandley@smlctampa.org"
click at [203, 178] on input "Log In" at bounding box center [195, 176] width 112 height 15
type input "Thinking..."
